Goal: Transaction & Acquisition: Download file/media

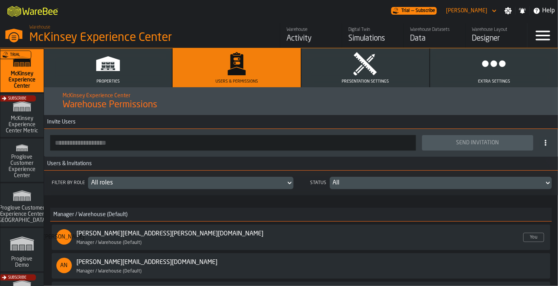
click at [407, 35] on link "Warehouse Datasets Data" at bounding box center [434, 35] width 62 height 25
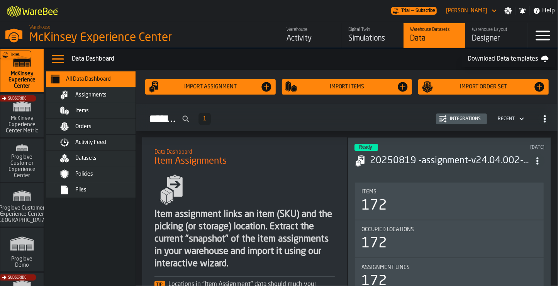
click at [535, 154] on span "ItemListCard-DashboardItemContainer" at bounding box center [537, 161] width 14 height 14
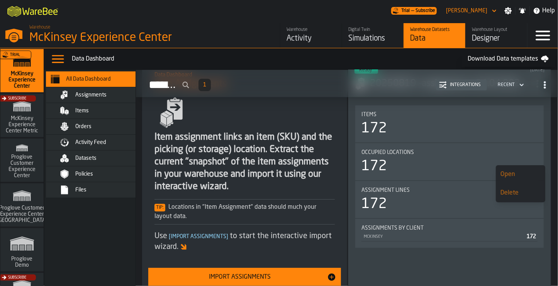
scroll to position [154, 0]
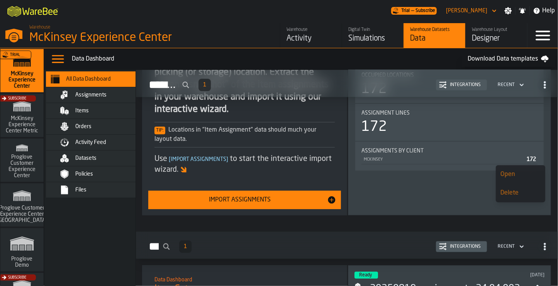
click at [434, 168] on div "Assignments by Client McKinsey 172" at bounding box center [449, 156] width 188 height 29
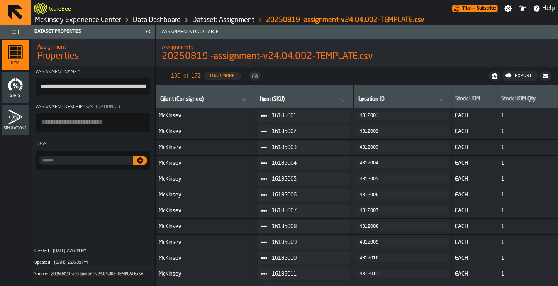
click at [524, 76] on div "Export" at bounding box center [522, 75] width 23 height 5
